Goal: Task Accomplishment & Management: Manage account settings

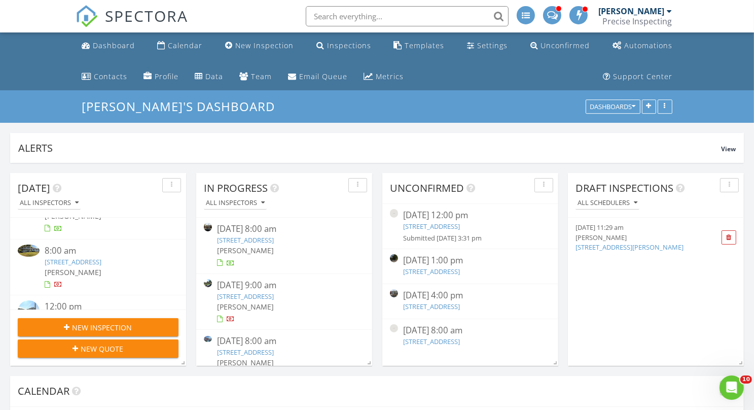
scroll to position [49, 0]
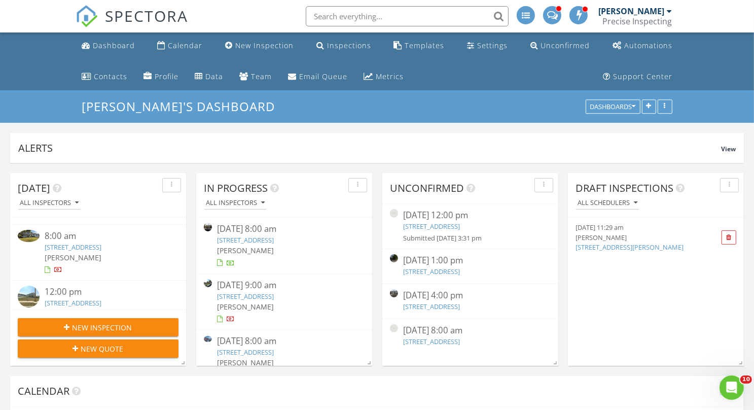
click at [98, 245] on link "961 Hidden Hollow Dr, Gap, PA 17527" at bounding box center [73, 246] width 57 height 9
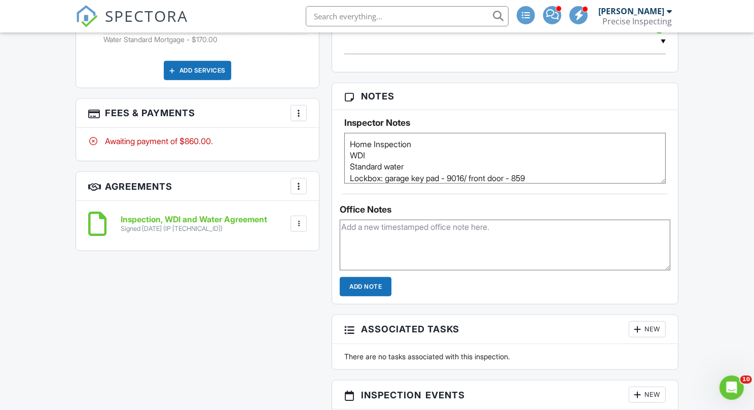
click at [303, 110] on div at bounding box center [299, 113] width 10 height 10
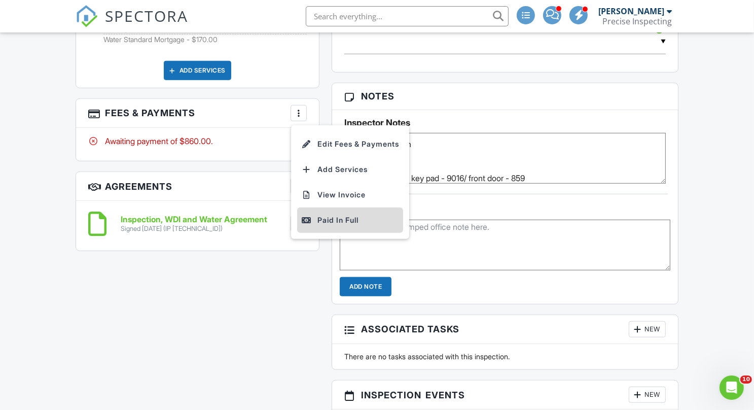
click at [312, 216] on div "Paid In Full" at bounding box center [350, 220] width 98 height 12
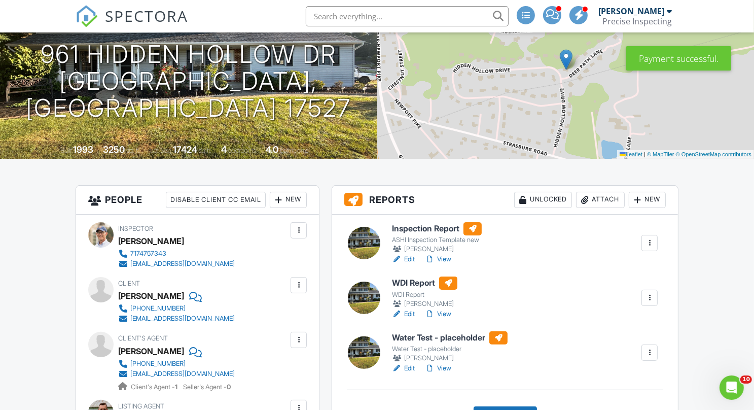
click at [414, 312] on link "Edit" at bounding box center [403, 314] width 23 height 10
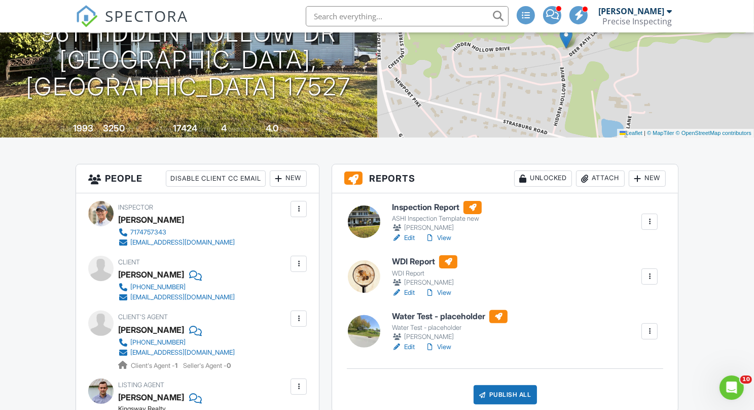
click at [444, 238] on link "View" at bounding box center [438, 238] width 26 height 10
